Goal: Task Accomplishment & Management: Manage account settings

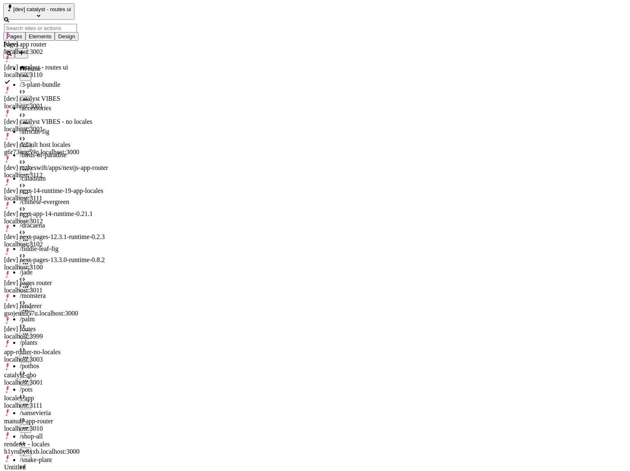
click at [77, 294] on div "[dev] renderer gsojeuh957u.localhost:3000" at bounding box center [57, 305] width 106 height 23
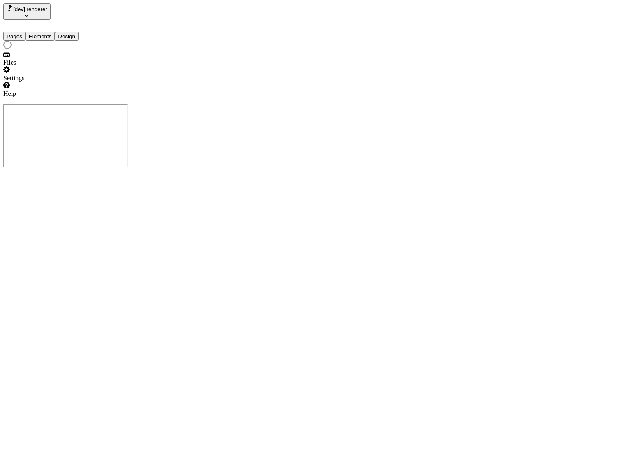
click at [71, 82] on div "Settings" at bounding box center [52, 74] width 99 height 16
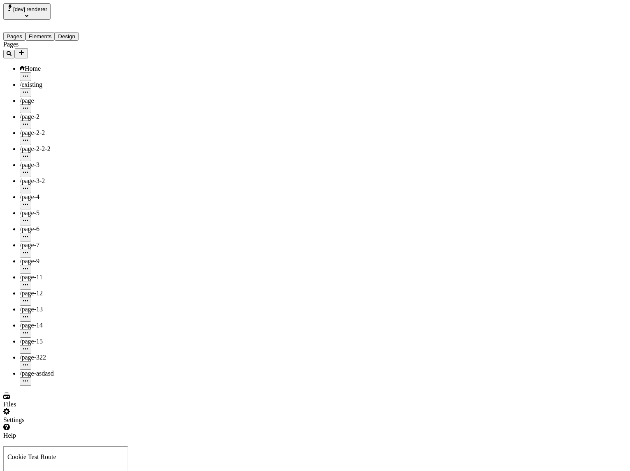
click at [36, 16] on button "[dev] renderer" at bounding box center [26, 11] width 47 height 16
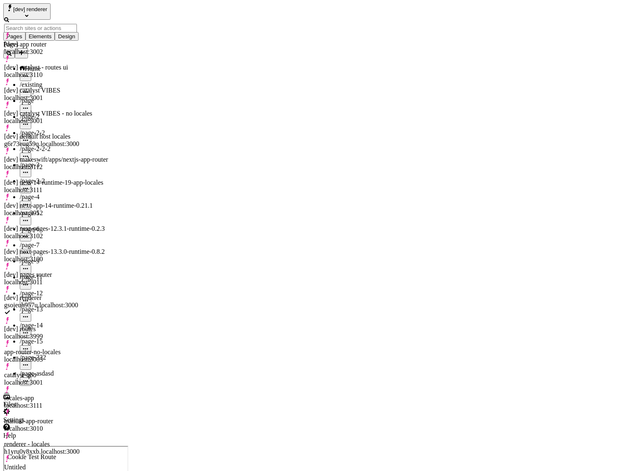
click at [210, 214] on div "[dev] renderer Pages Elements Design Pages Home /existing /page /page-2 /page-2…" at bounding box center [315, 221] width 624 height 436
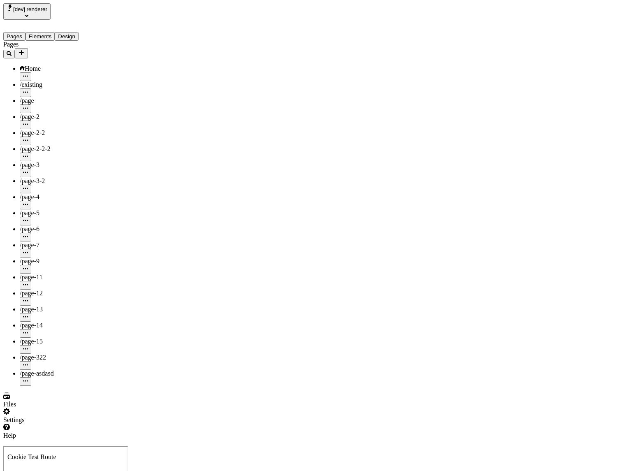
click at [30, 65] on span "Home" at bounding box center [33, 68] width 16 height 7
click at [80, 424] on div "Settings" at bounding box center [52, 416] width 99 height 16
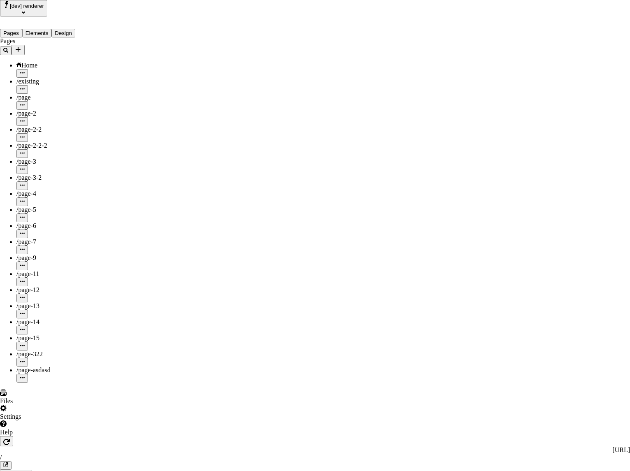
type input "/"
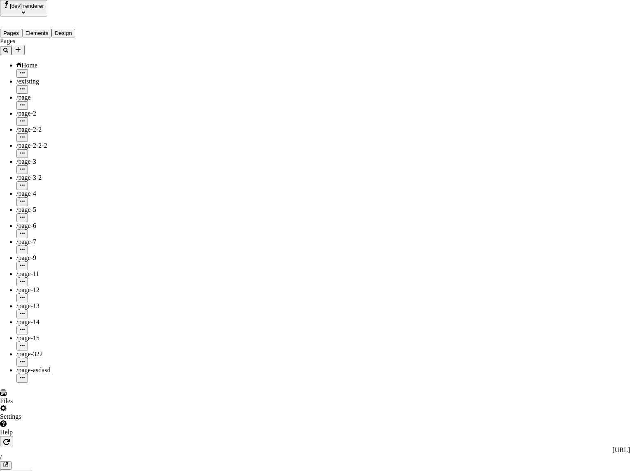
type input "[DOMAIN_NAME]"
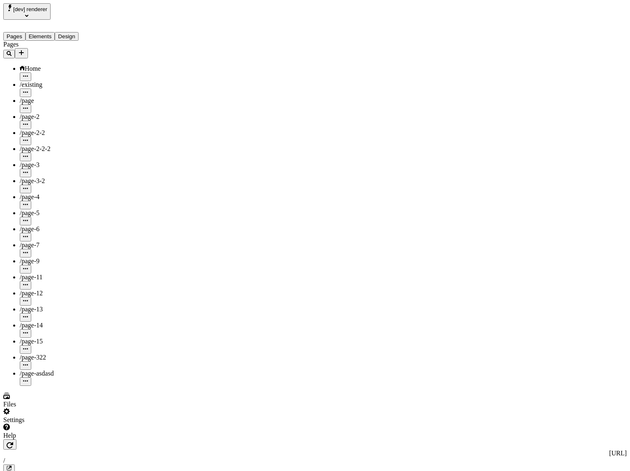
click at [32, 11] on span "[dev] renderer" at bounding box center [30, 9] width 34 height 6
